Goal: Communication & Community: Connect with others

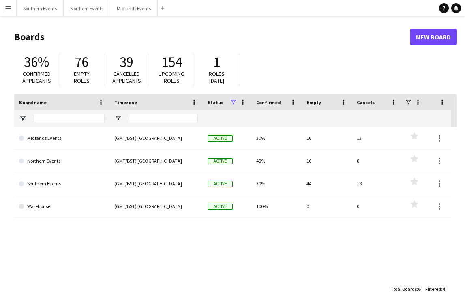
scroll to position [15, 0]
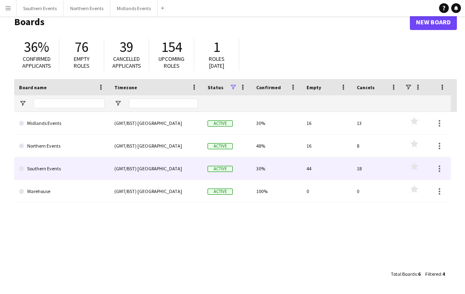
click at [39, 158] on link "Southern Events" at bounding box center [61, 168] width 85 height 23
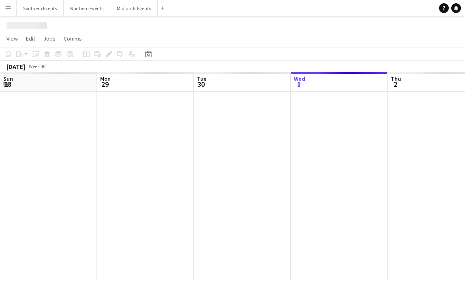
scroll to position [0, 194]
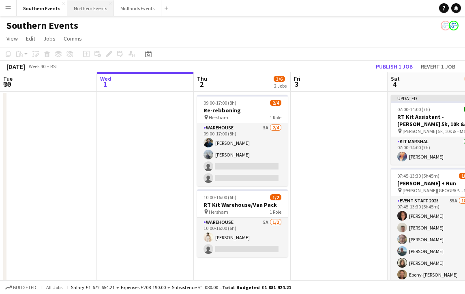
click at [70, 3] on button "Northern Events Close" at bounding box center [90, 8] width 47 height 16
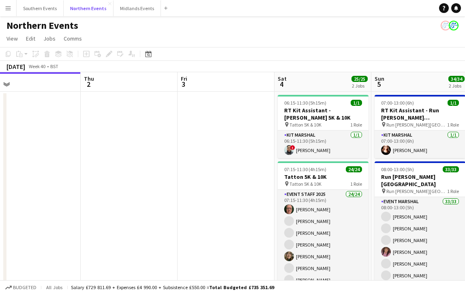
scroll to position [0, 317]
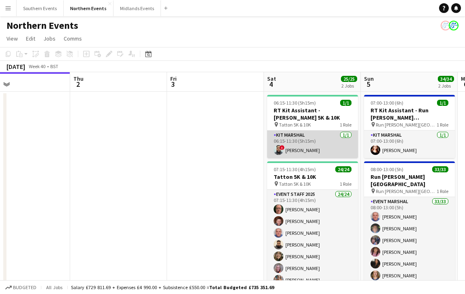
click at [305, 142] on app-card-role "Kit Marshal [DATE] 06:15-11:30 (5h15m) ! [PERSON_NAME]" at bounding box center [312, 144] width 91 height 28
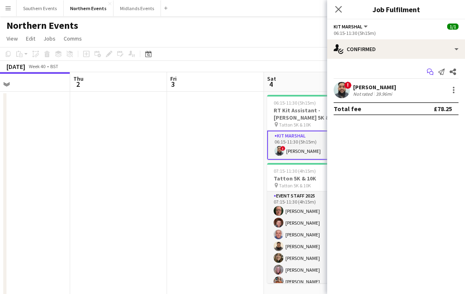
click at [426, 73] on app-icon "Start chat" at bounding box center [429, 71] width 11 height 11
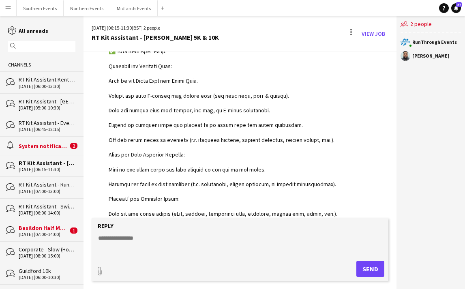
scroll to position [687, 0]
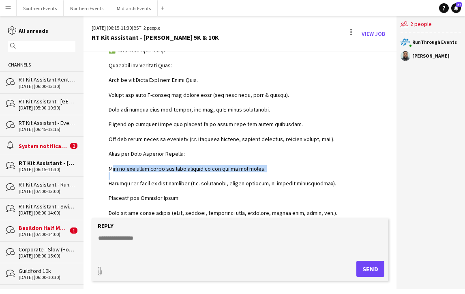
drag, startPoint x: 109, startPoint y: 161, endPoint x: 259, endPoint y: 165, distance: 149.9
click at [259, 165] on div at bounding box center [225, 179] width 233 height 354
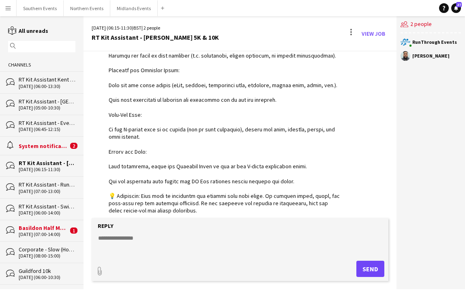
scroll to position [828, 0]
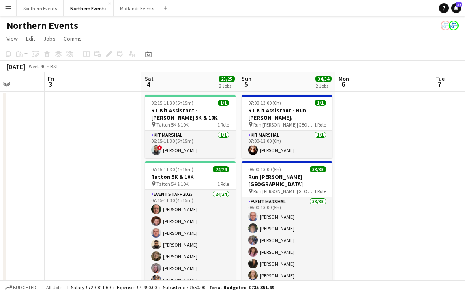
scroll to position [0, 328]
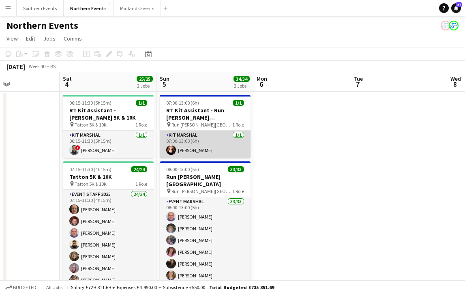
click at [194, 134] on app-card-role "Kit Marshal [DATE] 07:00-13:00 (6h) [PERSON_NAME]" at bounding box center [205, 144] width 91 height 28
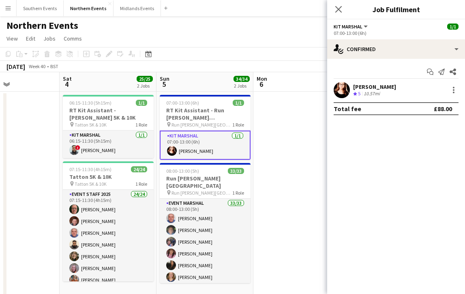
click at [428, 77] on div "Start chat Send notification Share" at bounding box center [395, 71] width 125 height 13
click at [428, 70] on icon "Start chat" at bounding box center [430, 71] width 6 height 6
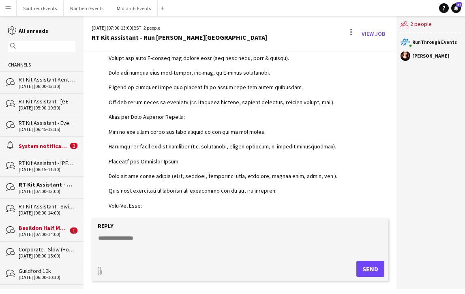
scroll to position [805, 0]
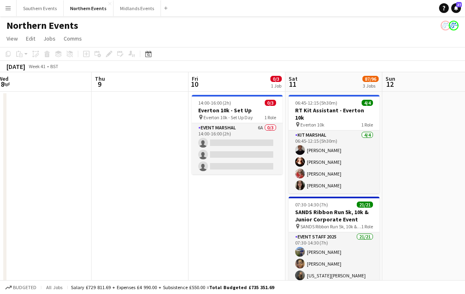
scroll to position [0, 277]
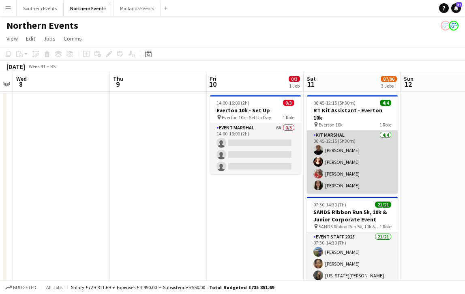
click at [353, 170] on app-card-role "Kit Marshal [DATE] 06:45-12:15 (5h30m) [PERSON_NAME] [PERSON_NAME] [PERSON_NAME…" at bounding box center [352, 161] width 91 height 63
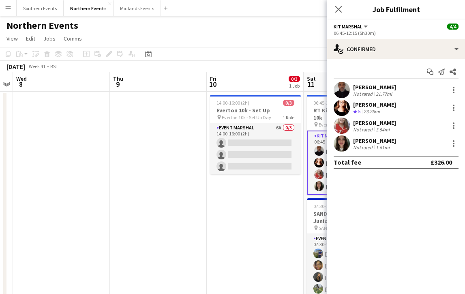
click at [371, 121] on div "[PERSON_NAME]" at bounding box center [374, 122] width 43 height 7
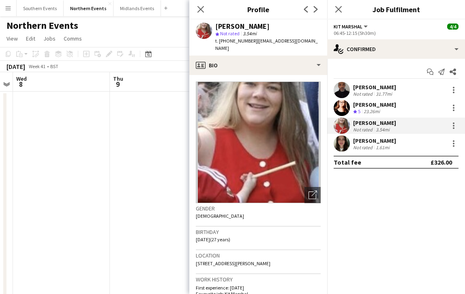
click at [346, 139] on app-user-avatar at bounding box center [341, 143] width 16 height 16
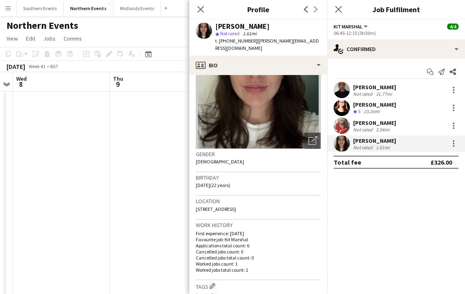
scroll to position [0, 0]
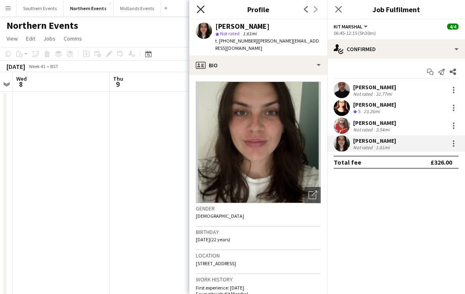
click at [200, 10] on icon at bounding box center [200, 9] width 8 height 8
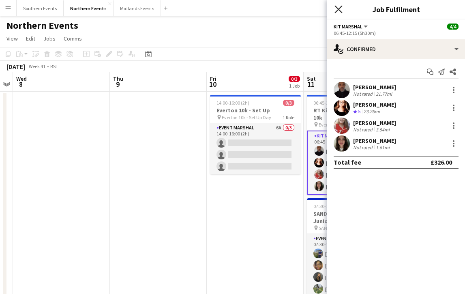
click at [340, 13] on icon "Close pop-in" at bounding box center [338, 9] width 8 height 8
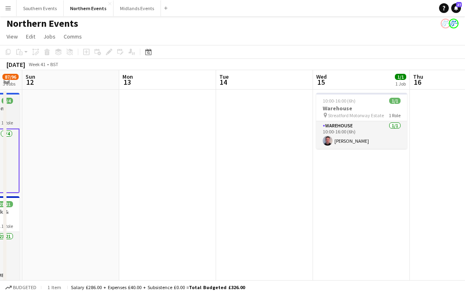
scroll to position [0, 269]
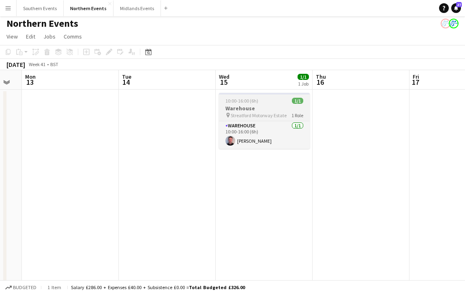
click at [277, 105] on h3 "Warehouse" at bounding box center [264, 108] width 91 height 7
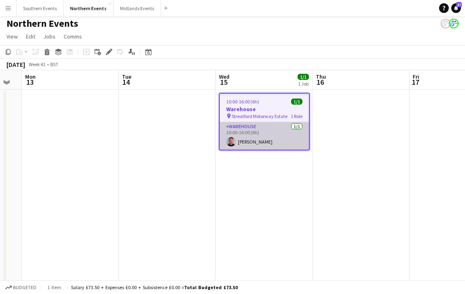
click at [276, 145] on app-card-role "Warehouse [DATE] 10:00-16:00 (6h) [PERSON_NAME]" at bounding box center [264, 136] width 89 height 28
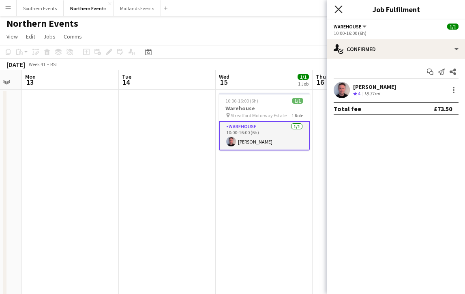
click at [338, 7] on icon "Close pop-in" at bounding box center [338, 9] width 8 height 8
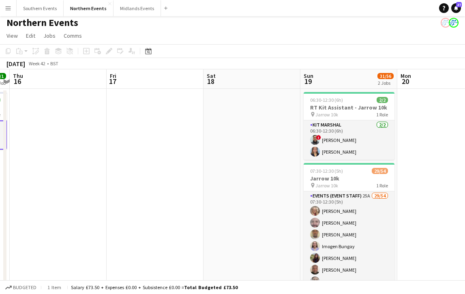
scroll to position [0, 254]
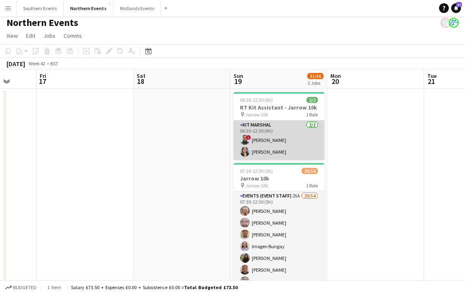
click at [273, 146] on app-card-role "Kit Marshal [DATE] 06:30-12:30 (6h) ! [PERSON_NAME] [PERSON_NAME]" at bounding box center [278, 139] width 91 height 39
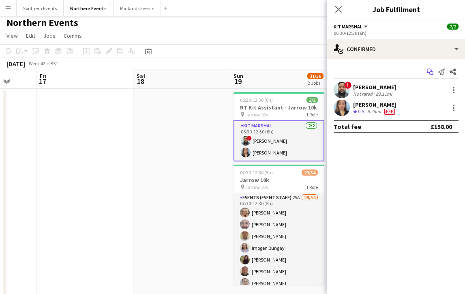
click at [431, 70] on icon at bounding box center [429, 70] width 5 height 4
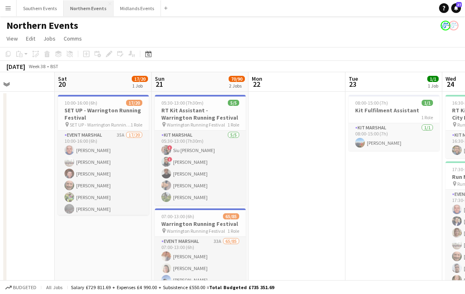
scroll to position [0, 227]
